Goal: Navigation & Orientation: Find specific page/section

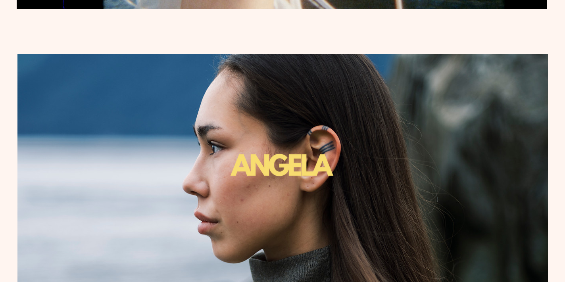
scroll to position [1514, 0]
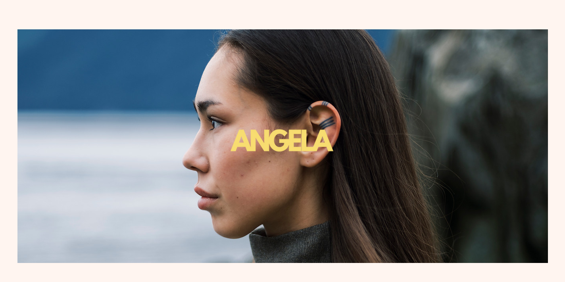
click at [270, 134] on img "main content" at bounding box center [282, 149] width 300 height 218
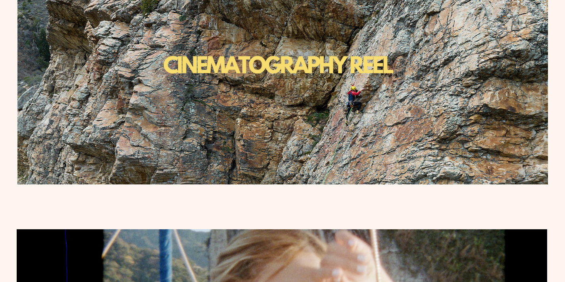
scroll to position [1035, 0]
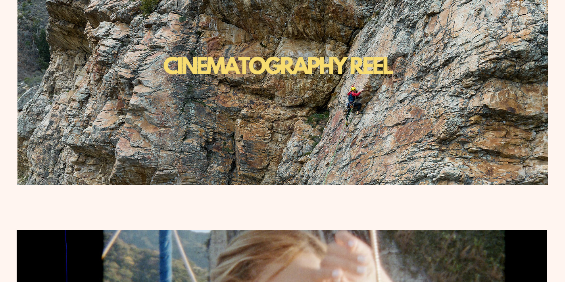
click at [254, 65] on img "main content" at bounding box center [278, 73] width 238 height 238
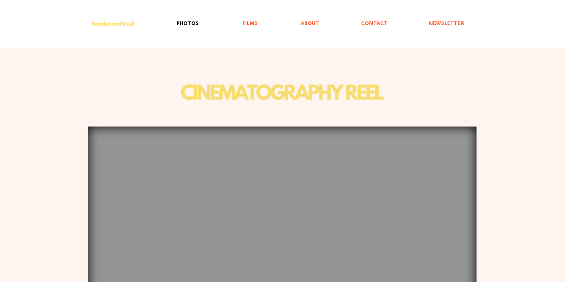
click at [190, 22] on p "PHOTOS" at bounding box center [187, 24] width 30 height 18
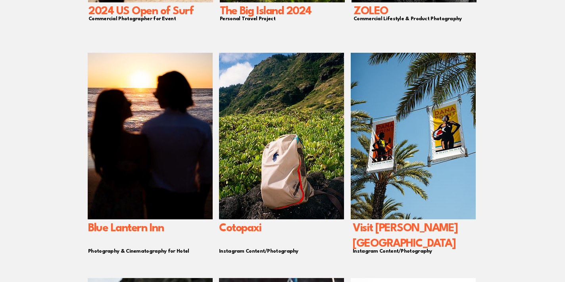
scroll to position [311, 0]
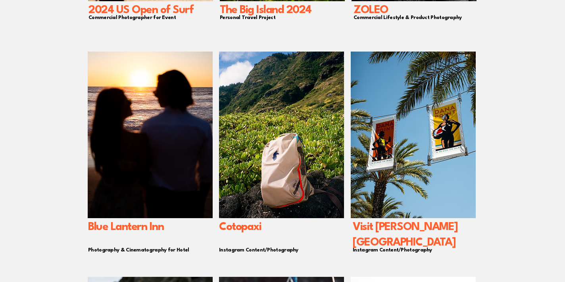
click at [180, 108] on img "main content" at bounding box center [150, 135] width 125 height 167
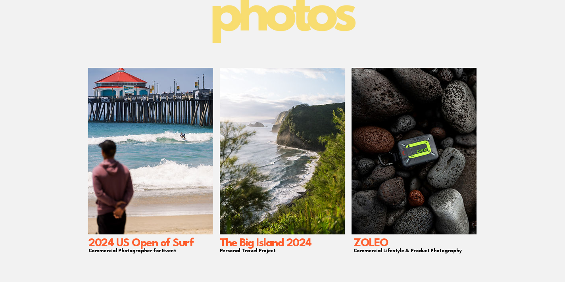
scroll to position [79, 0]
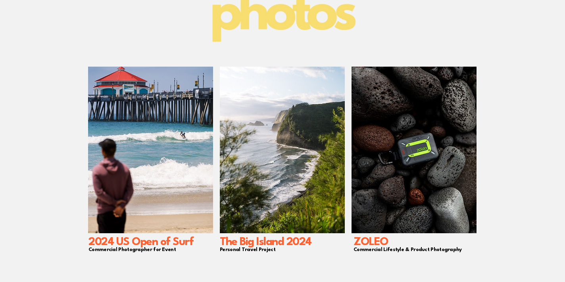
click at [298, 215] on img "main content" at bounding box center [282, 150] width 125 height 167
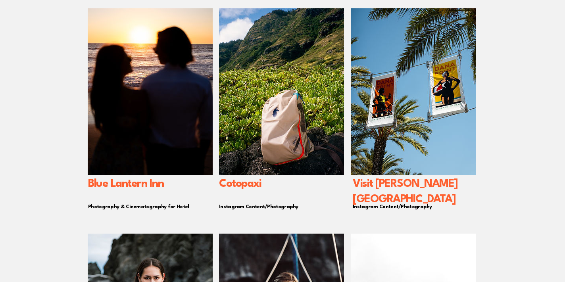
scroll to position [367, 0]
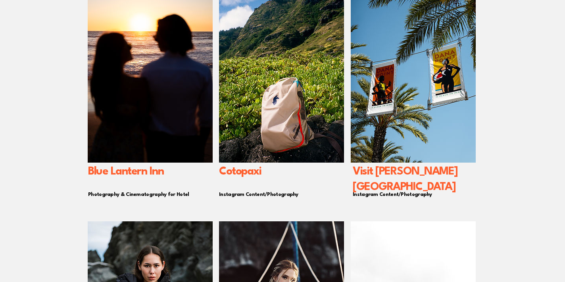
click at [410, 143] on img "main content" at bounding box center [412, 79] width 125 height 167
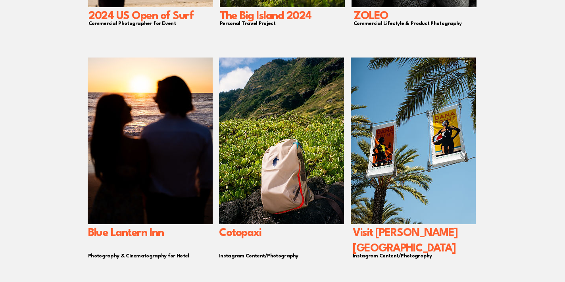
scroll to position [306, 0]
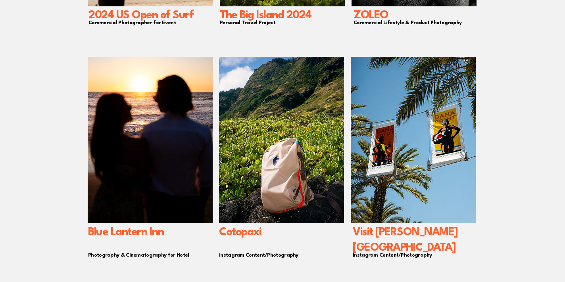
click at [275, 180] on img "main content" at bounding box center [281, 140] width 125 height 167
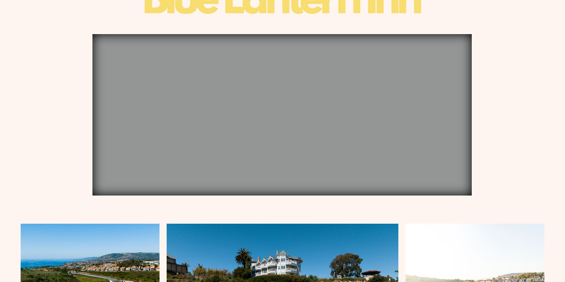
scroll to position [105, 0]
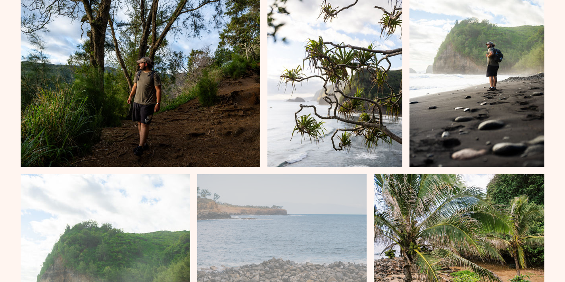
scroll to position [1185, 0]
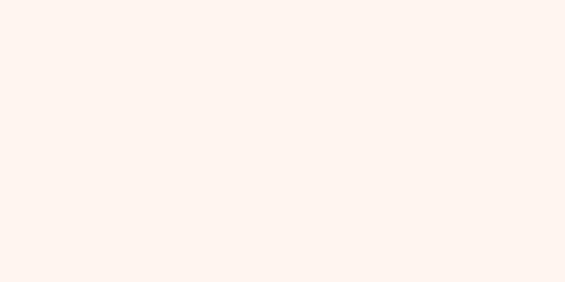
scroll to position [134, 0]
